Goal: Task Accomplishment & Management: Use online tool/utility

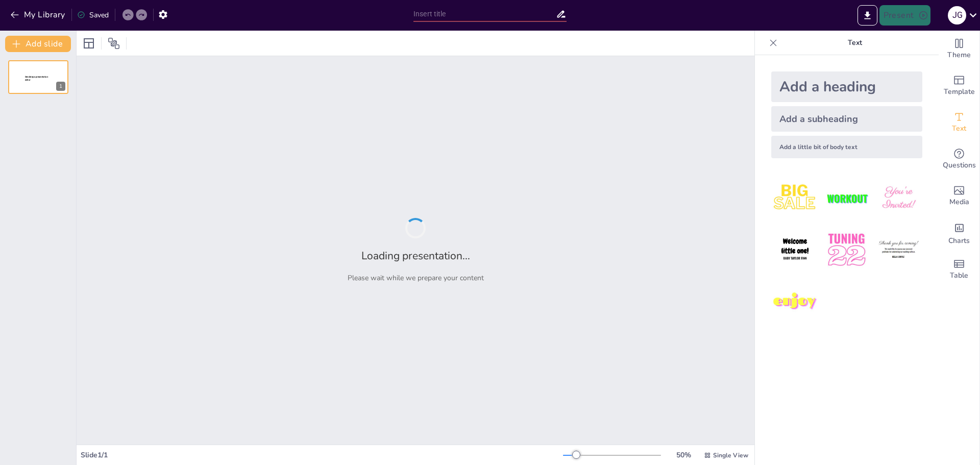
type input "Future Directions: Expanding Master Data Governance Beyond Phase 1 with Advance…"
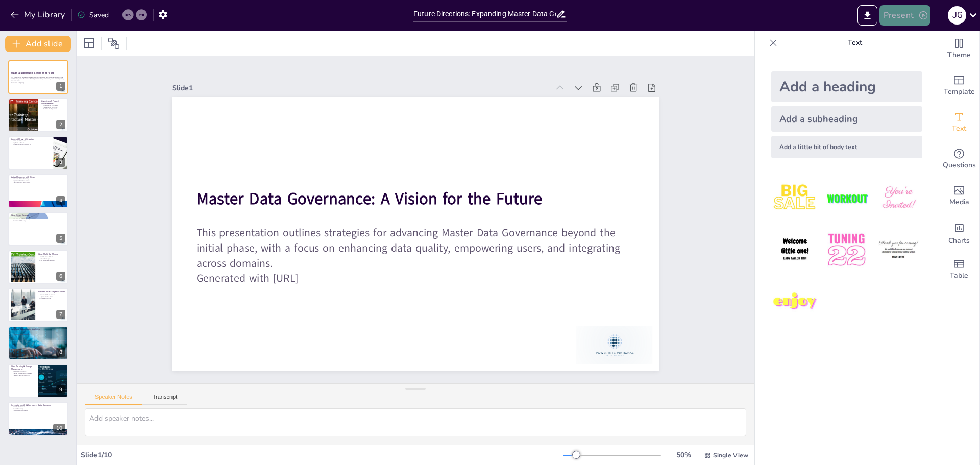
click at [901, 14] on button "Present" at bounding box center [905, 15] width 51 height 20
click at [906, 37] on li "Preview presentation" at bounding box center [921, 38] width 80 height 16
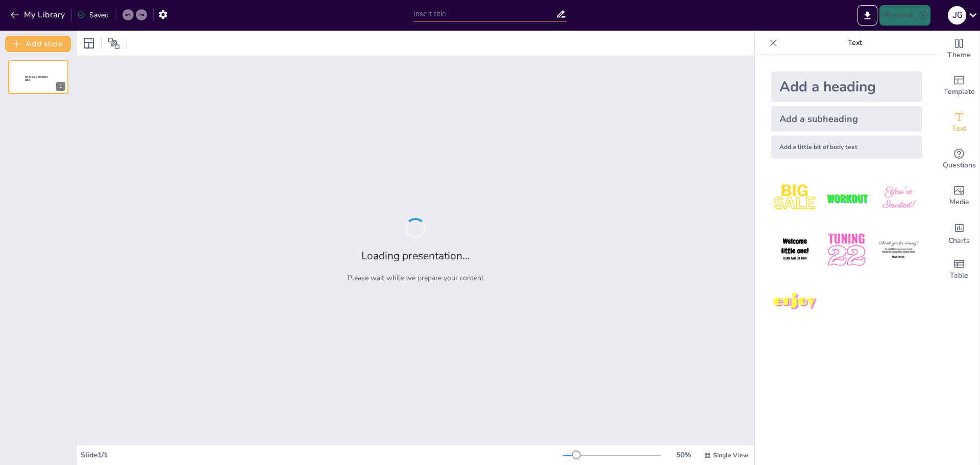
type input "Future Directions: Expanding Master Data Governance Beyond Phase 1 with Advance…"
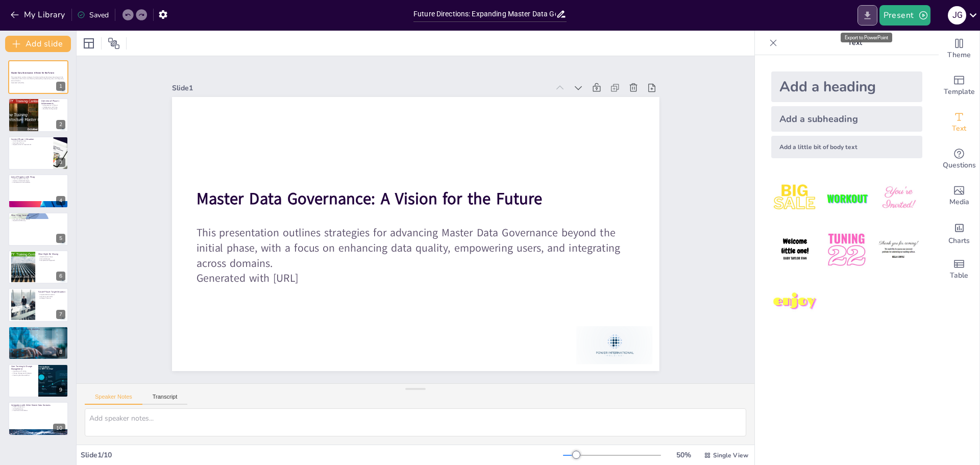
click at [869, 17] on icon "Export to PowerPoint" at bounding box center [867, 15] width 11 height 11
